Goal: Transaction & Acquisition: Subscribe to service/newsletter

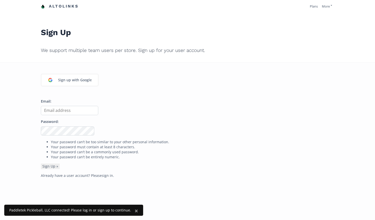
click at [73, 113] on input "Email:" at bounding box center [69, 110] width 57 height 9
type input "[EMAIL_ADDRESS][DOMAIN_NAME]"
click at [41, 163] on button "Sign Up »" at bounding box center [50, 166] width 19 height 6
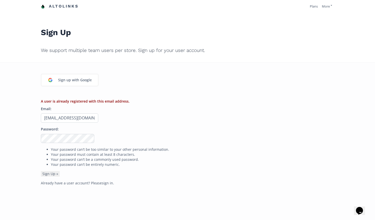
click at [86, 120] on input "[EMAIL_ADDRESS][DOMAIN_NAME]" at bounding box center [69, 117] width 57 height 9
click at [134, 116] on p "Email: [EMAIL_ADDRESS][DOMAIN_NAME]" at bounding box center [187, 114] width 293 height 16
click at [72, 5] on link "Altolinks" at bounding box center [60, 6] width 38 height 8
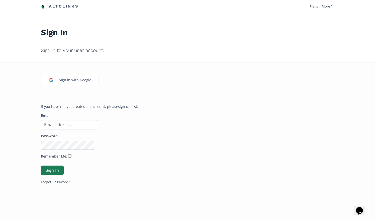
click at [49, 129] on form "Email: Password: Remember Me: Sign In Forgot Password?" at bounding box center [187, 148] width 293 height 71
click at [53, 127] on input "Email:" at bounding box center [69, 124] width 57 height 9
type input "[EMAIL_ADDRESS][DOMAIN_NAME]"
click at [41, 165] on button "Sign In" at bounding box center [52, 169] width 23 height 9
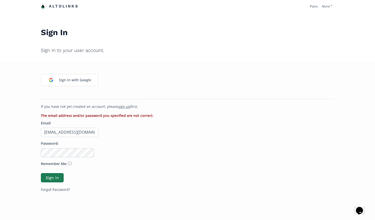
click at [68, 162] on input "Remember Me:" at bounding box center [69, 163] width 3 height 3
checkbox input "true"
click at [52, 176] on button "Sign In" at bounding box center [52, 177] width 24 height 11
